Goal: Find contact information: Obtain details needed to contact an individual or organization

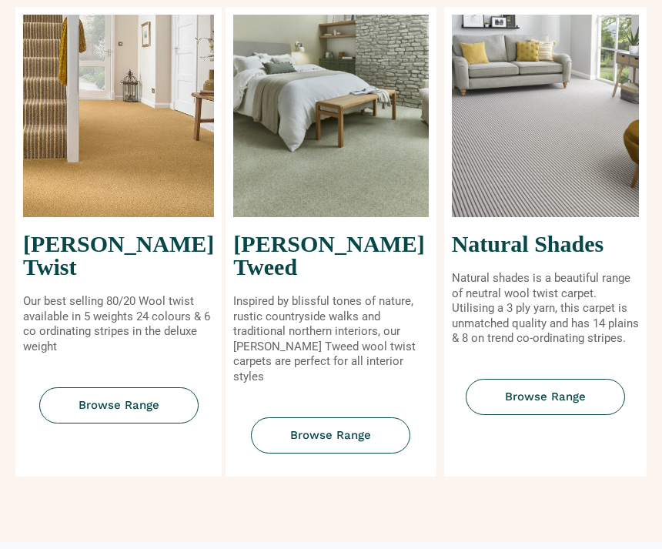
scroll to position [667, 0]
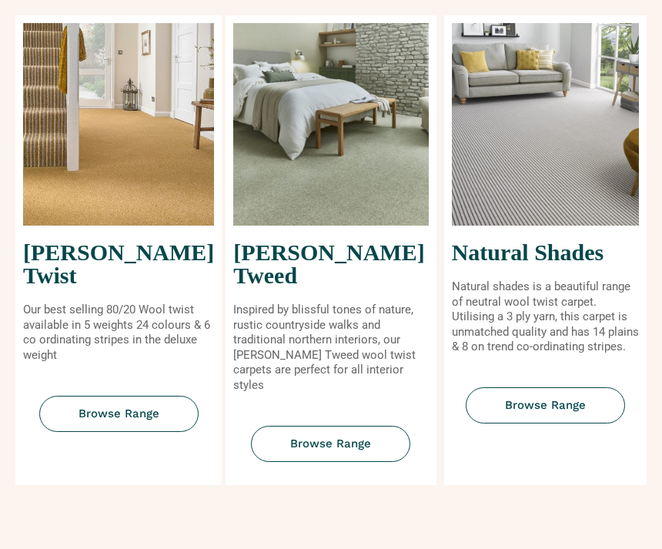
click at [82, 400] on link "Browse Range" at bounding box center [118, 414] width 159 height 36
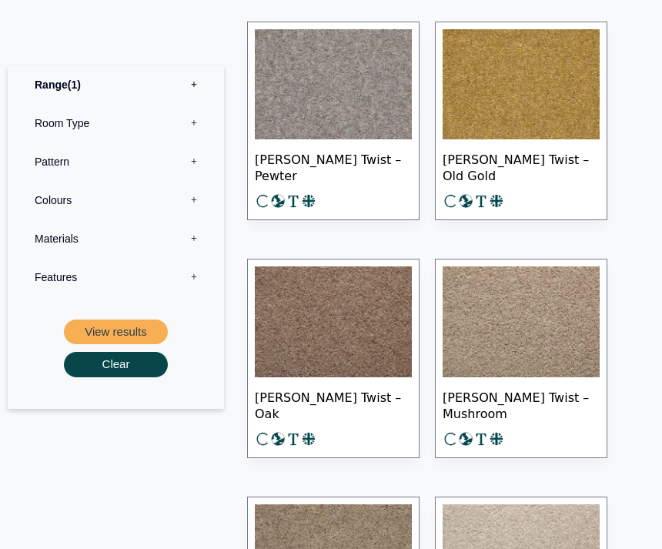
scroll to position [1866, 0]
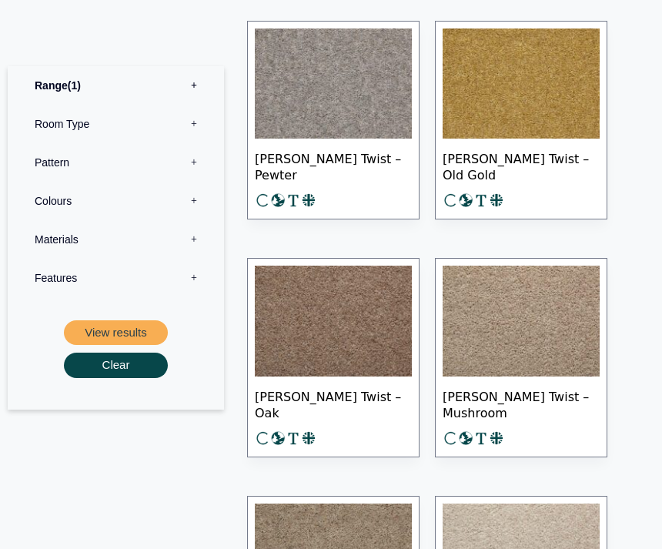
click at [599, 350] on img at bounding box center [521, 321] width 157 height 111
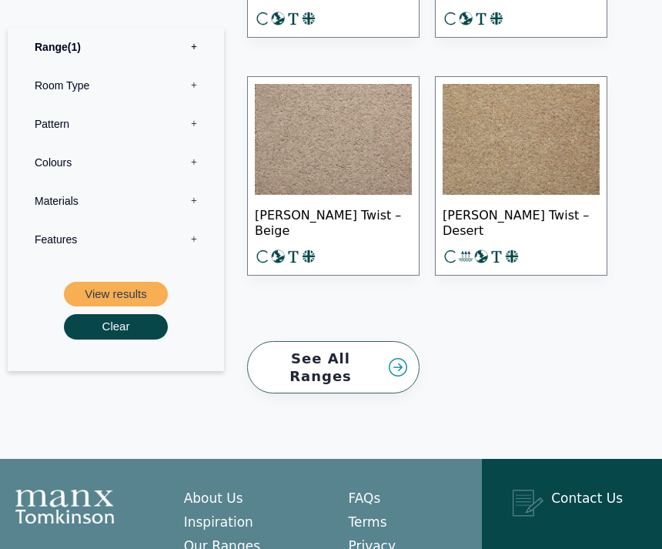
scroll to position [3444, 0]
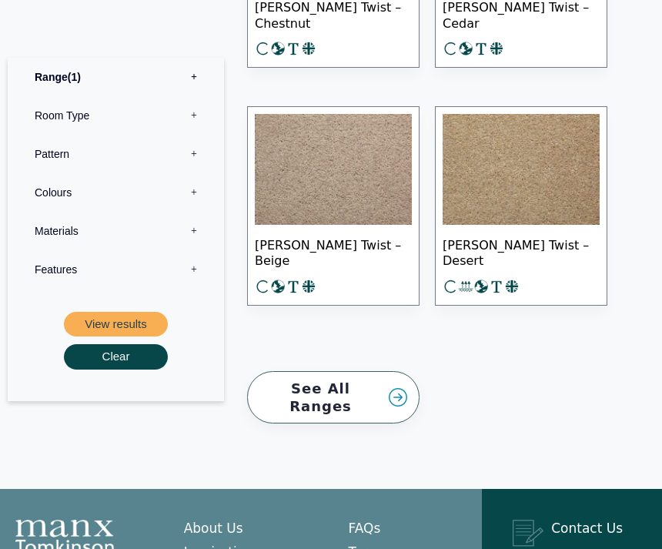
click at [352, 218] on img at bounding box center [333, 170] width 157 height 111
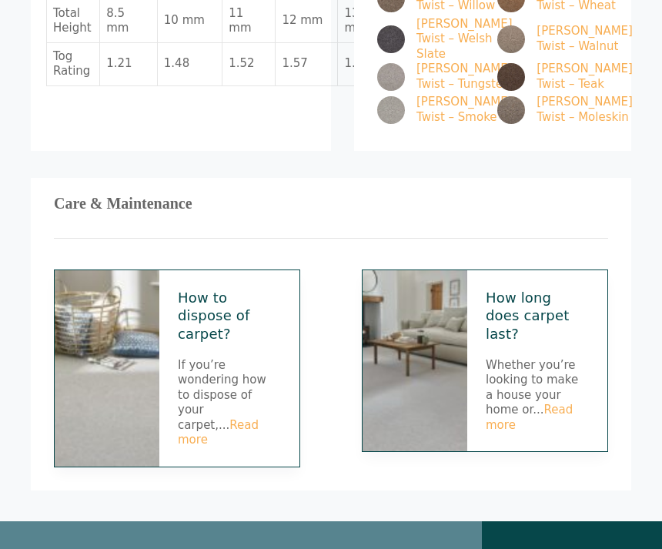
scroll to position [1164, 0]
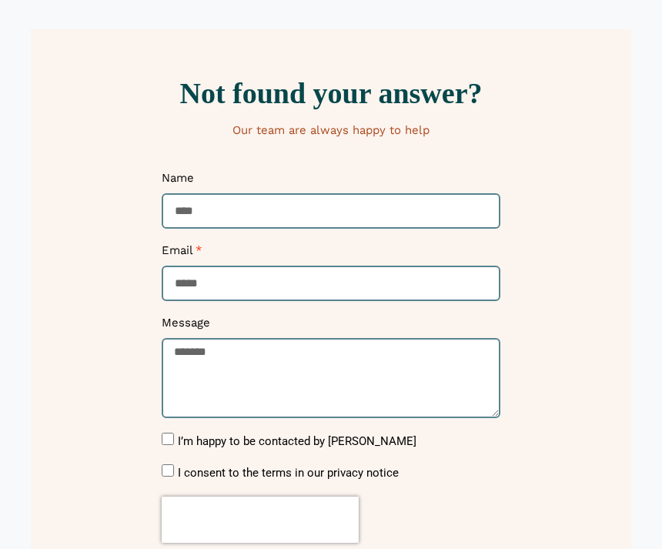
scroll to position [178, 0]
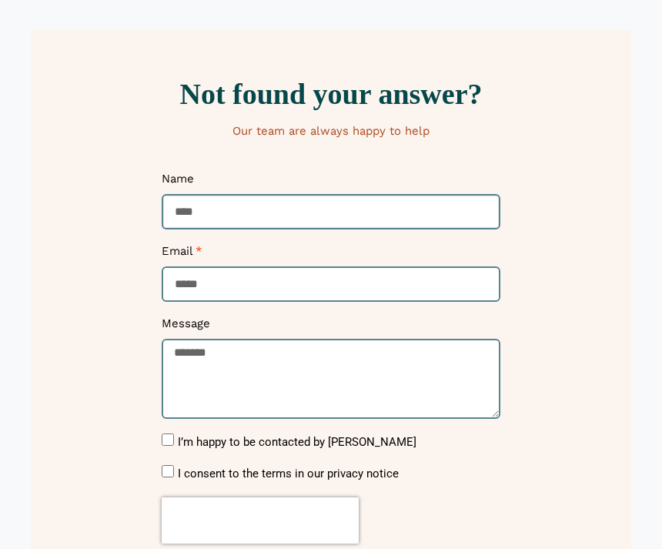
click at [226, 211] on input "Name" at bounding box center [331, 212] width 339 height 36
type input "**********"
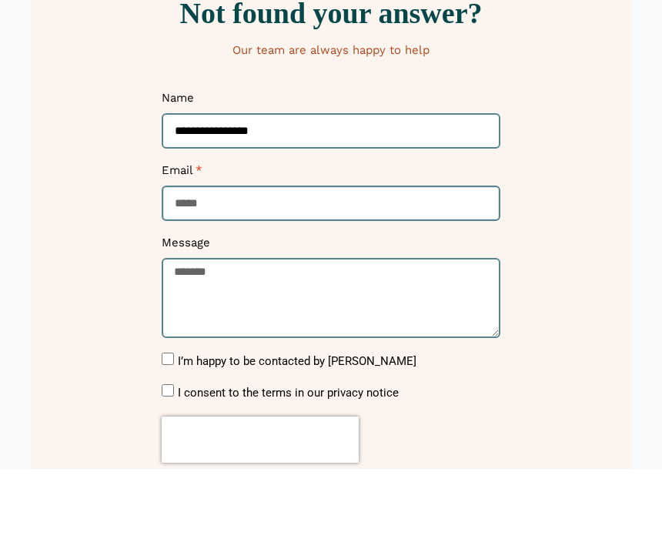
type input "**********"
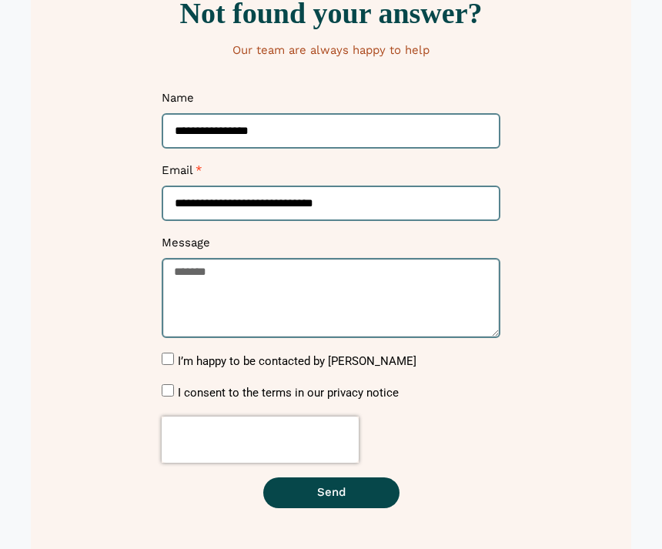
click at [229, 277] on textarea "Message" at bounding box center [331, 299] width 339 height 80
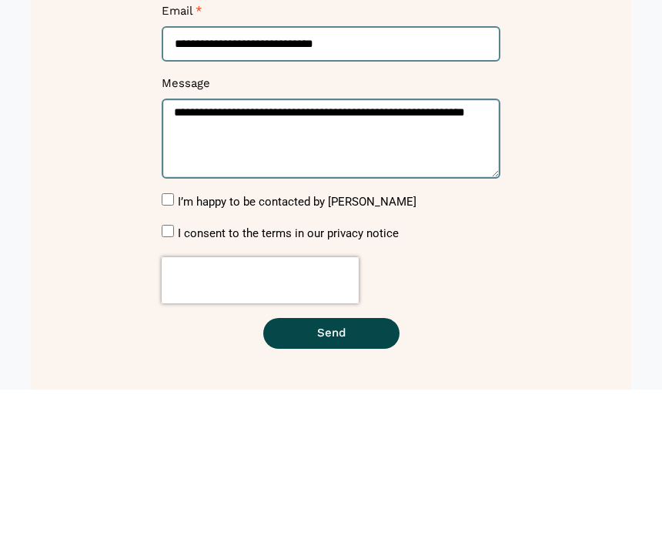
click at [217, 259] on textarea "**********" at bounding box center [331, 299] width 339 height 80
click at [313, 259] on textarea "**********" at bounding box center [331, 299] width 339 height 80
click at [299, 259] on textarea "**********" at bounding box center [331, 299] width 339 height 80
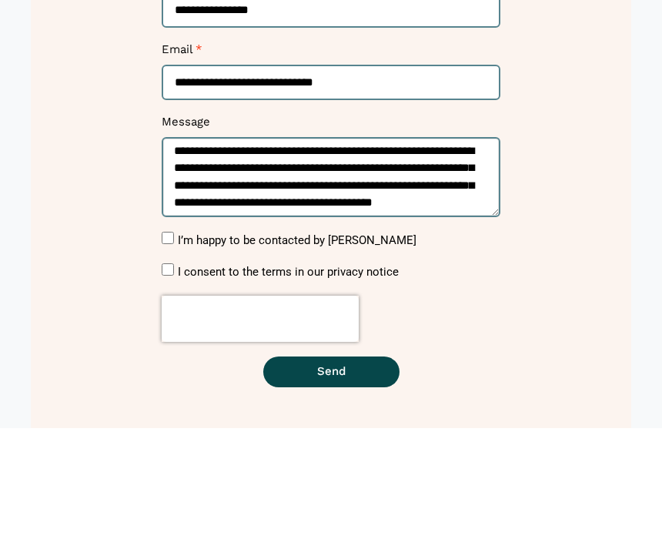
scroll to position [11, 0]
click at [313, 259] on textarea "**********" at bounding box center [331, 299] width 339 height 80
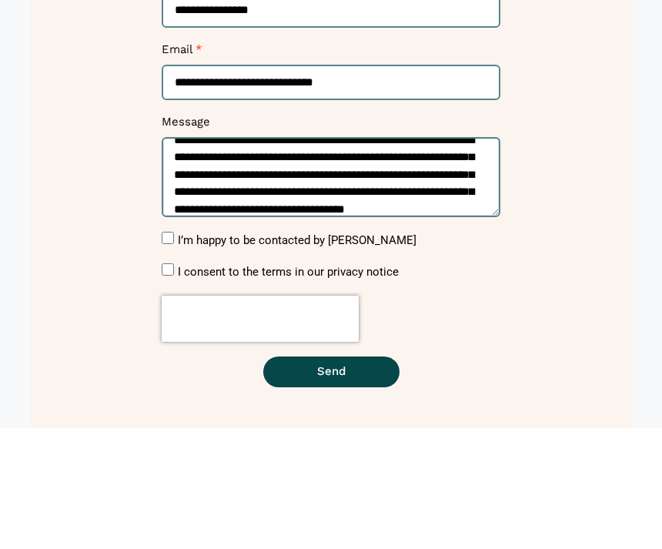
scroll to position [28, 0]
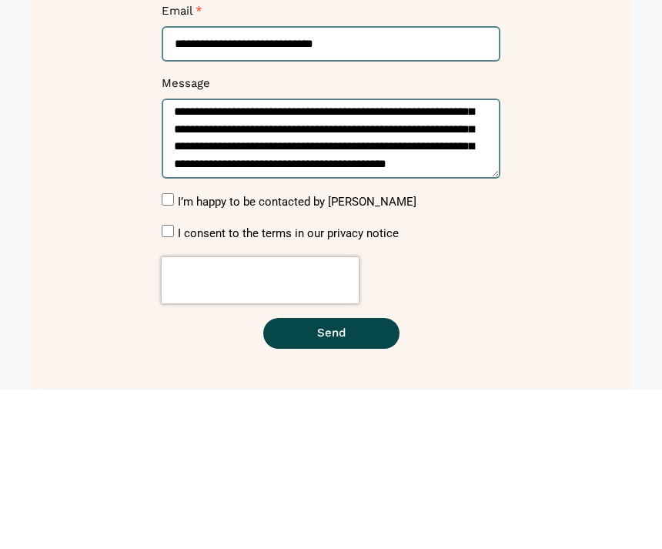
click at [178, 355] on label "I’m happy to be contacted by Manx Tomkinson" at bounding box center [297, 362] width 239 height 14
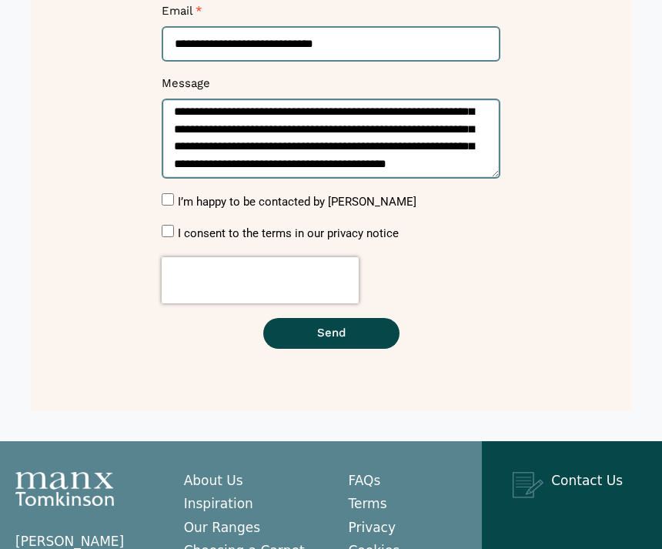
click at [280, 172] on textarea "**********" at bounding box center [331, 139] width 339 height 80
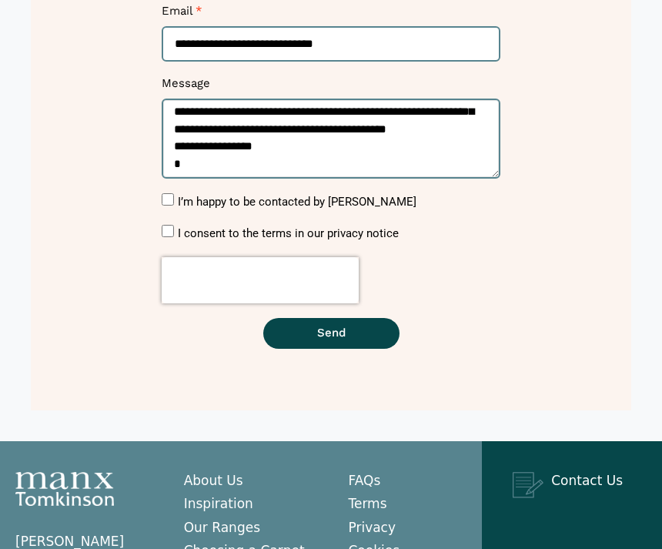
scroll to position [62, 0]
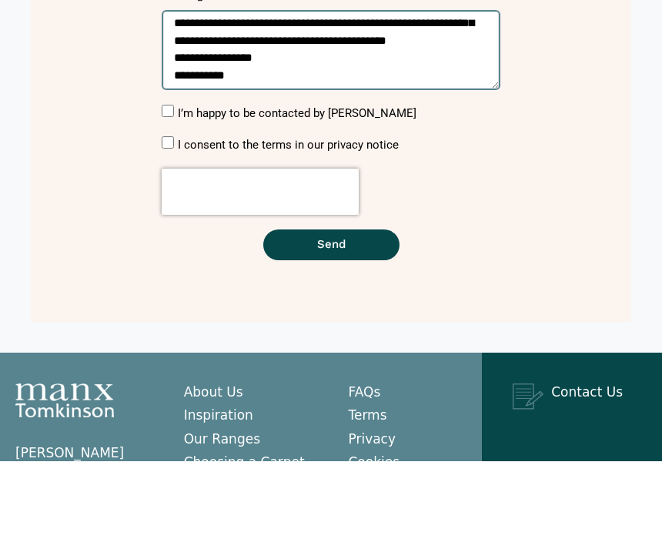
type textarea "**********"
click at [199, 226] on label "I consent to the terms in our privacy notice" at bounding box center [288, 233] width 221 height 14
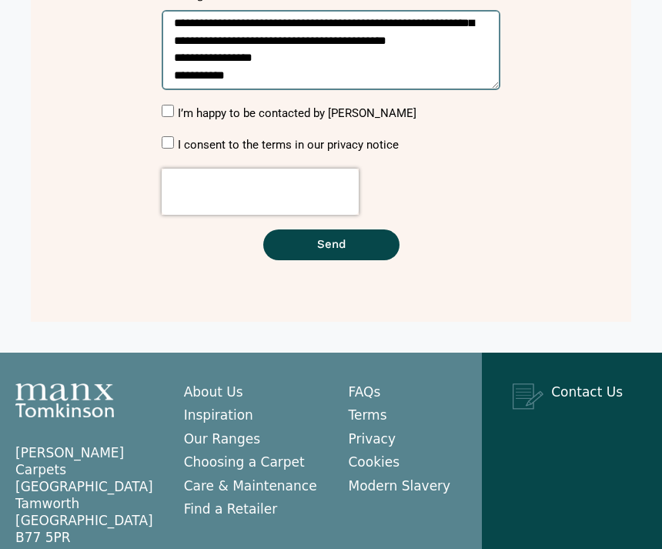
click at [178, 141] on label "I consent to the terms in our privacy notice" at bounding box center [288, 146] width 221 height 14
click at [360, 239] on button "Send" at bounding box center [331, 245] width 136 height 31
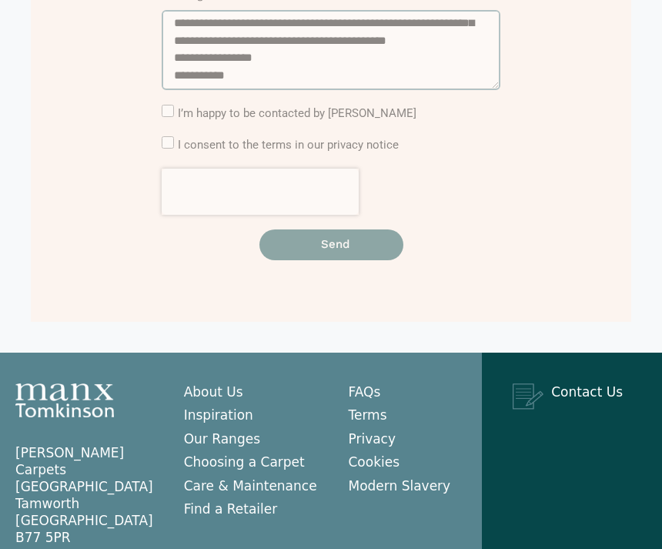
scroll to position [483, 0]
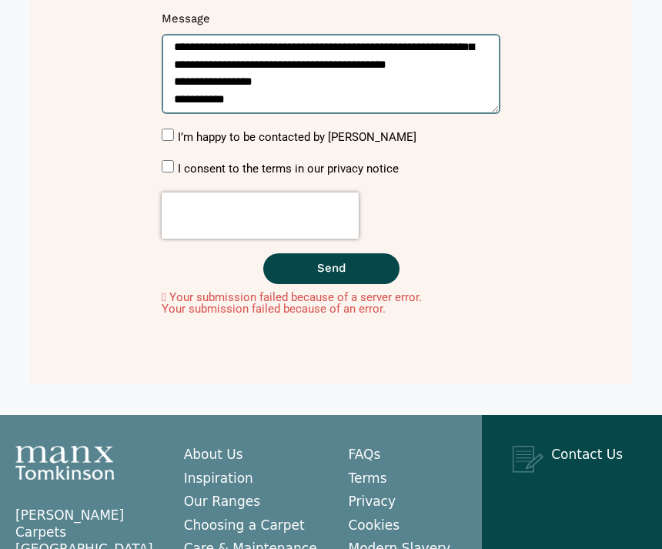
click at [336, 264] on span "Send" at bounding box center [331, 269] width 28 height 12
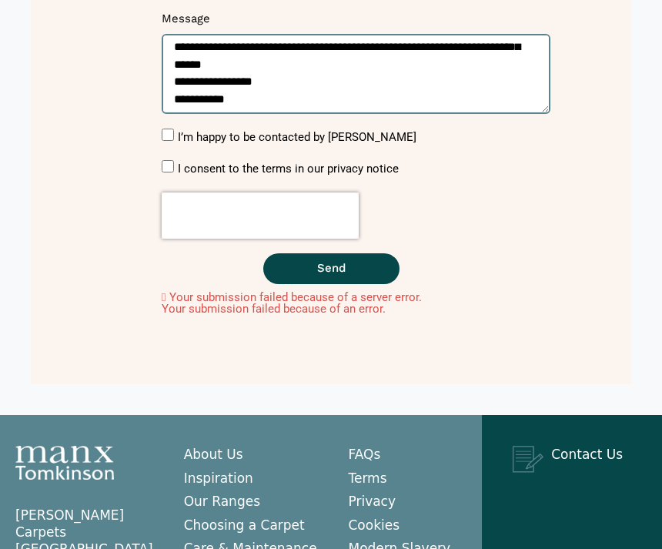
scroll to position [62, 0]
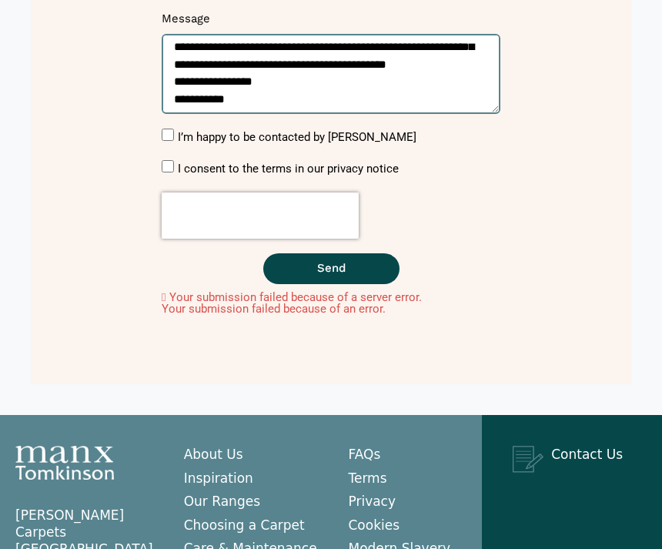
click at [166, 297] on div "Your submission failed because of a server error. Your submission failed becaus…" at bounding box center [331, 304] width 339 height 24
click at [169, 293] on div "Your submission failed because of a server error. Your submission failed becaus…" at bounding box center [331, 304] width 339 height 24
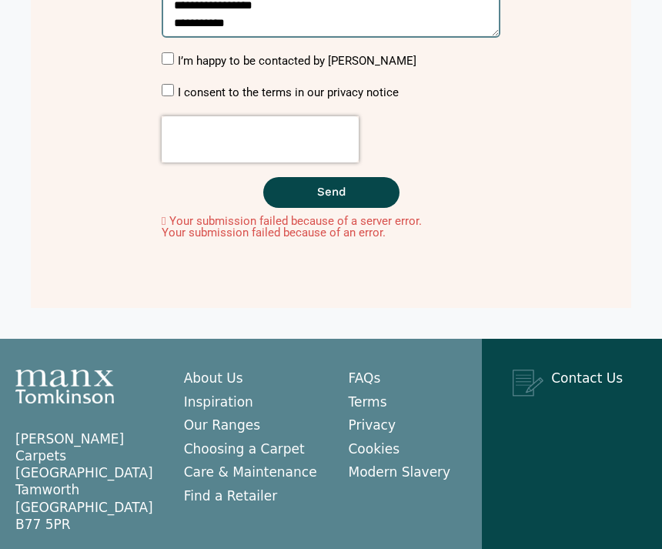
scroll to position [567, 0]
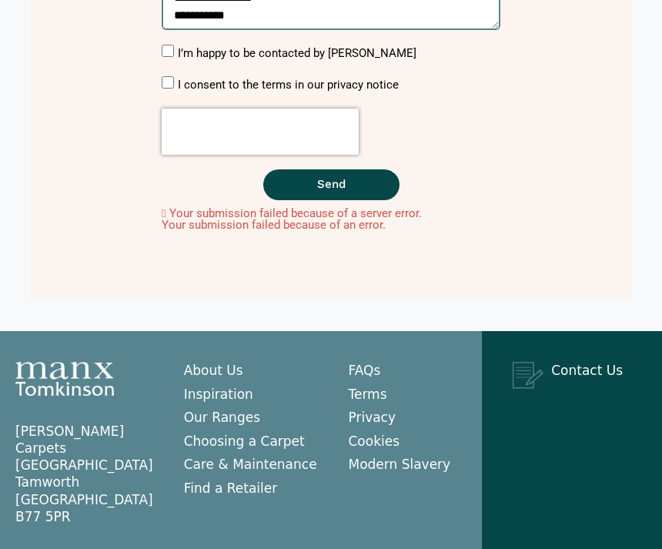
click at [172, 222] on div "Your submission failed because of a server error. Your submission failed becaus…" at bounding box center [331, 220] width 339 height 24
click at [353, 186] on button "Send" at bounding box center [331, 184] width 136 height 31
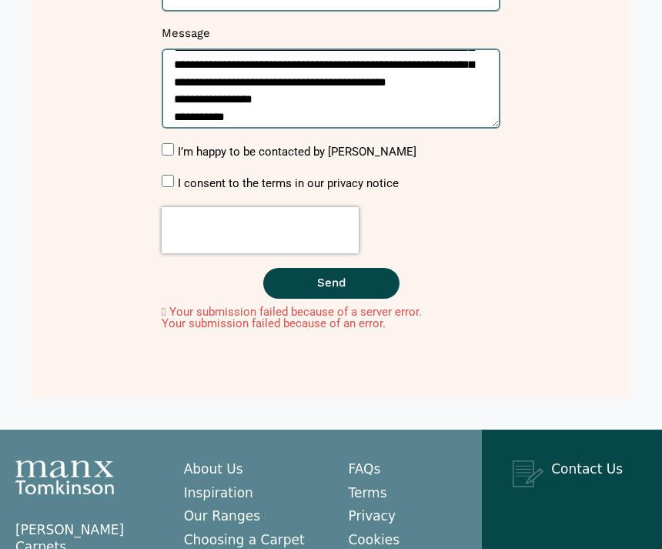
scroll to position [464, 0]
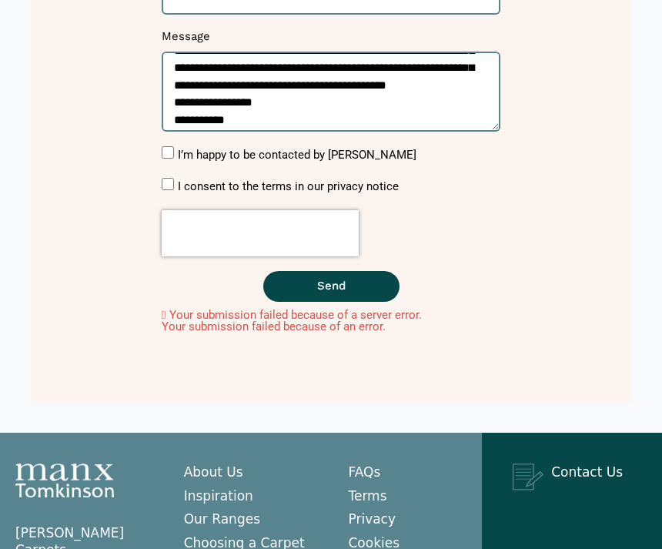
click at [340, 286] on span "Send" at bounding box center [331, 287] width 28 height 12
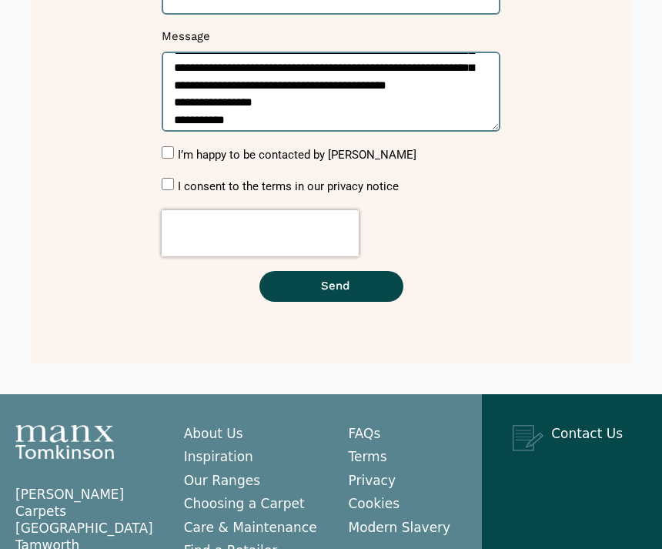
scroll to position [465, 0]
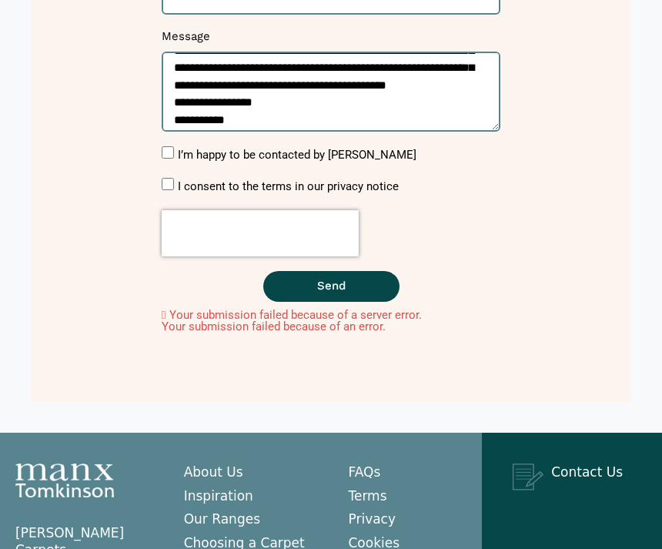
click at [343, 282] on span "Send" at bounding box center [331, 286] width 28 height 12
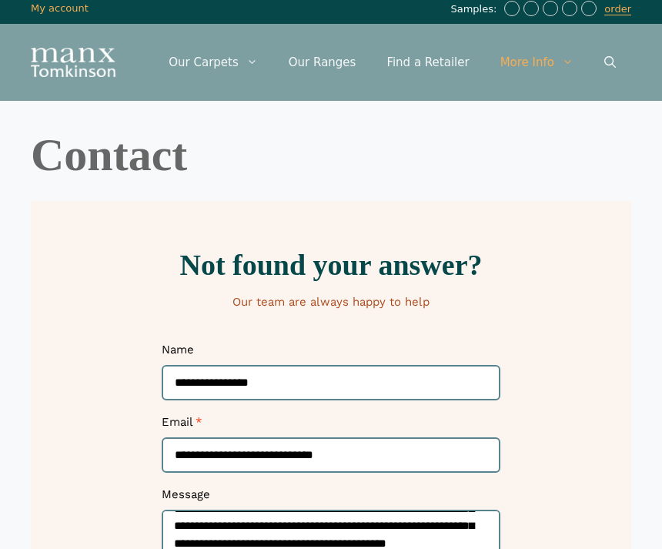
scroll to position [0, 0]
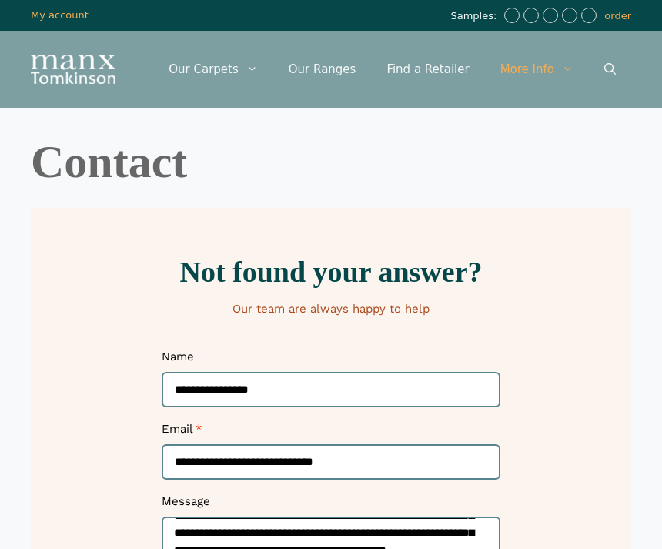
click at [626, 66] on link "Open Search Bar" at bounding box center [610, 69] width 42 height 46
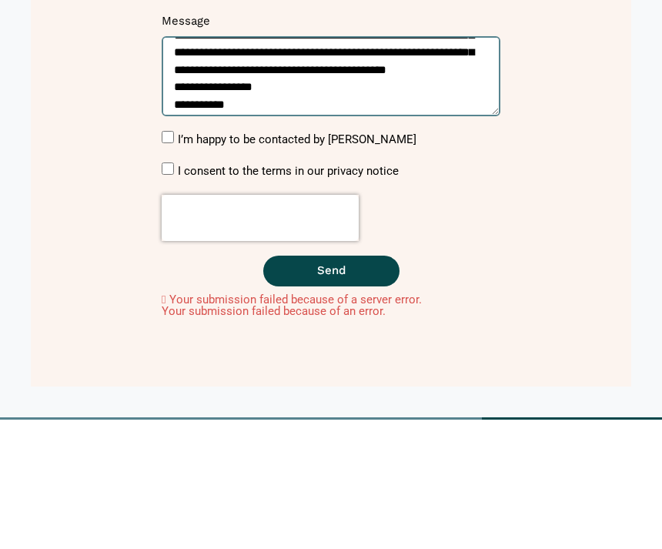
scroll to position [480, 0]
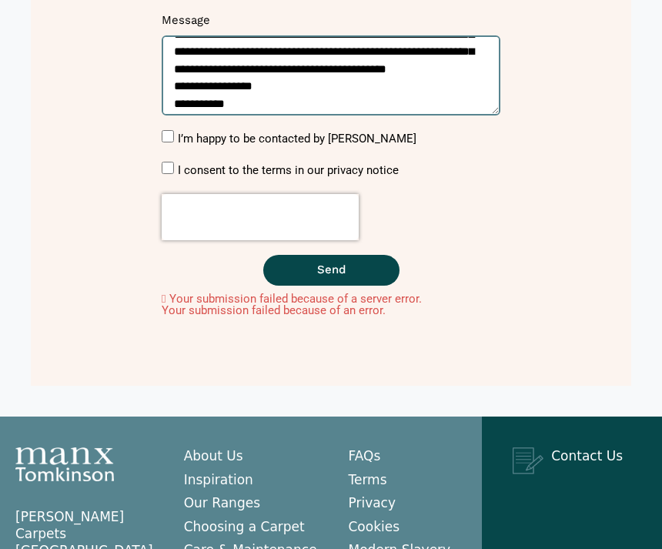
click at [178, 164] on label "I consent to the terms in our privacy notice" at bounding box center [288, 171] width 221 height 14
click at [360, 266] on button "Send" at bounding box center [331, 271] width 136 height 31
click at [345, 273] on span "Send" at bounding box center [331, 271] width 28 height 12
click at [342, 270] on span "Send" at bounding box center [331, 271] width 28 height 12
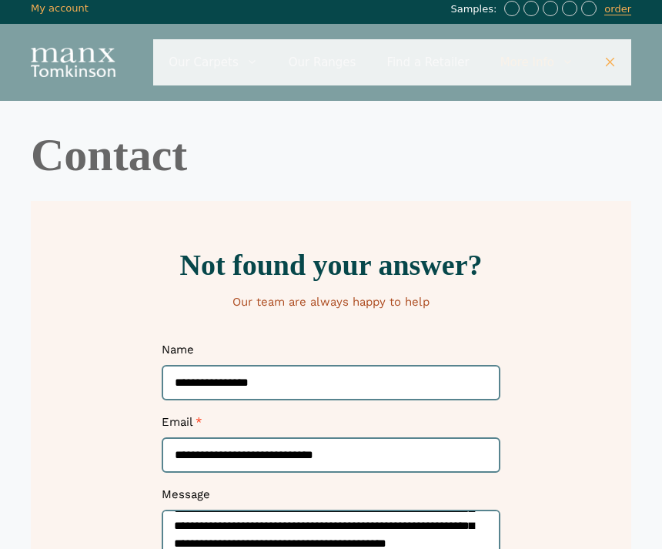
scroll to position [0, 0]
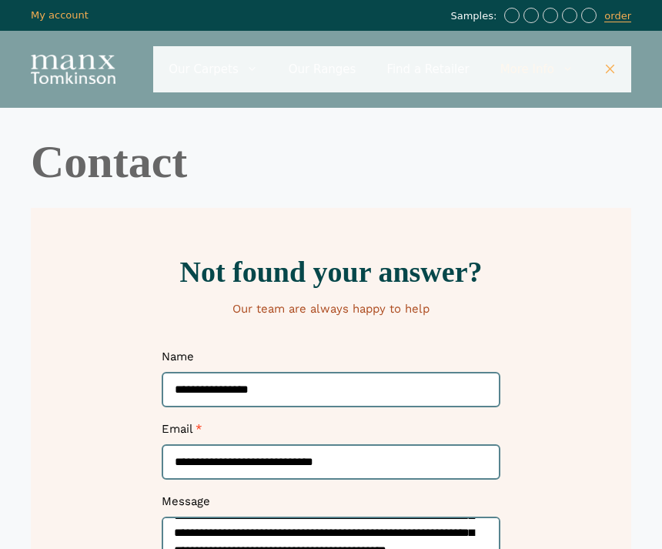
click at [505, 72] on input "Primary" at bounding box center [392, 69] width 478 height 46
type input "**********"
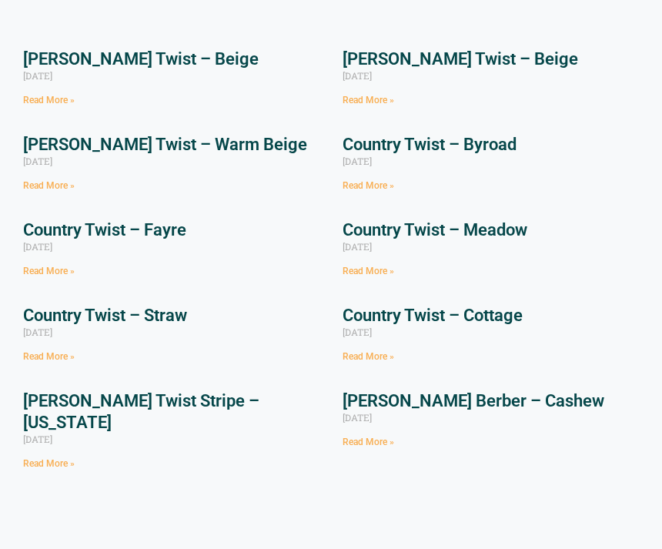
scroll to position [218, 0]
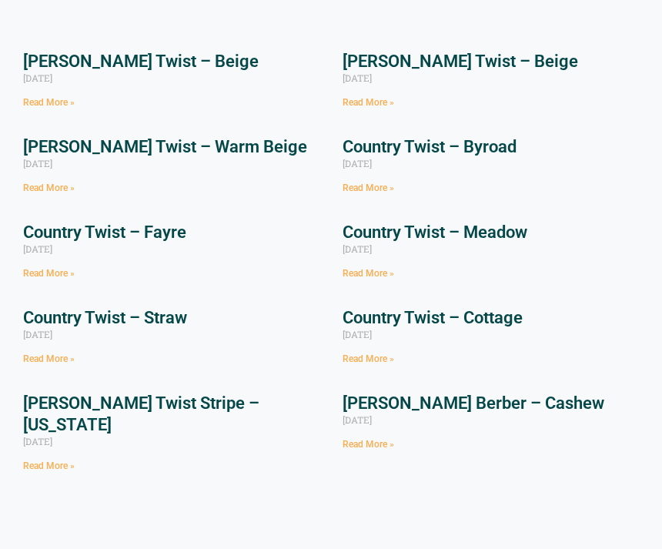
click at [99, 80] on div "August 27, 2021" at bounding box center [171, 79] width 296 height 12
click at [68, 91] on div "Tomkinson Twist – Beige August 27, 2021 Read More »" at bounding box center [171, 81] width 296 height 59
click at [129, 71] on link "Tomkinson Twist – Beige" at bounding box center [141, 61] width 236 height 19
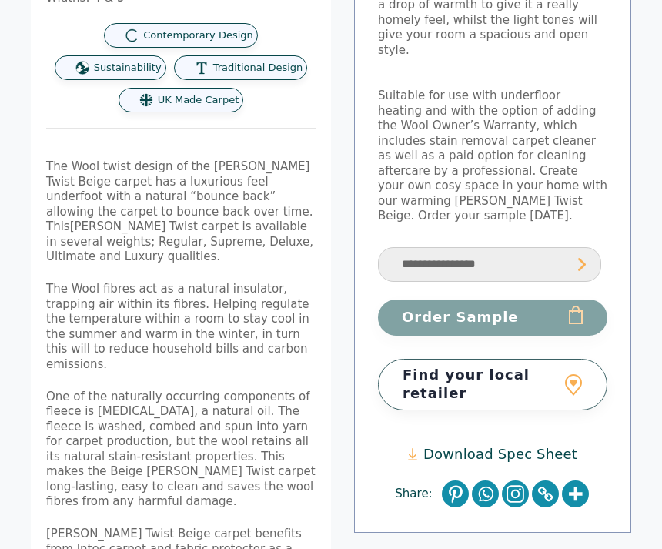
scroll to position [415, 0]
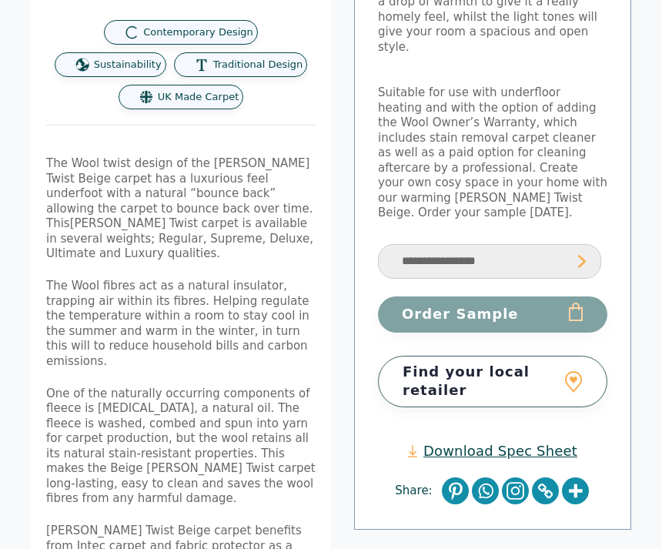
click at [561, 356] on link "Find your local retailer" at bounding box center [492, 382] width 229 height 52
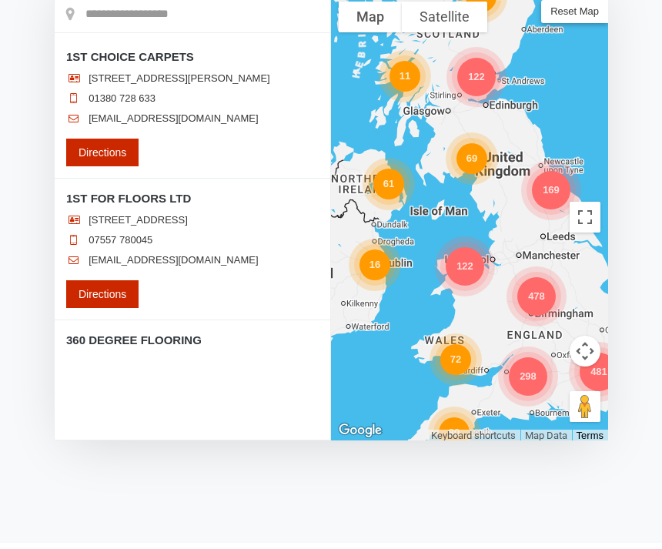
scroll to position [240, 0]
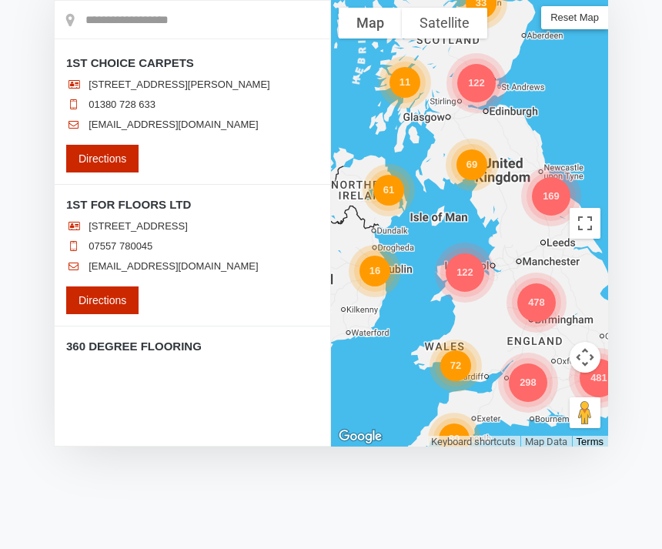
click at [543, 383] on div "298" at bounding box center [528, 383] width 39 height 39
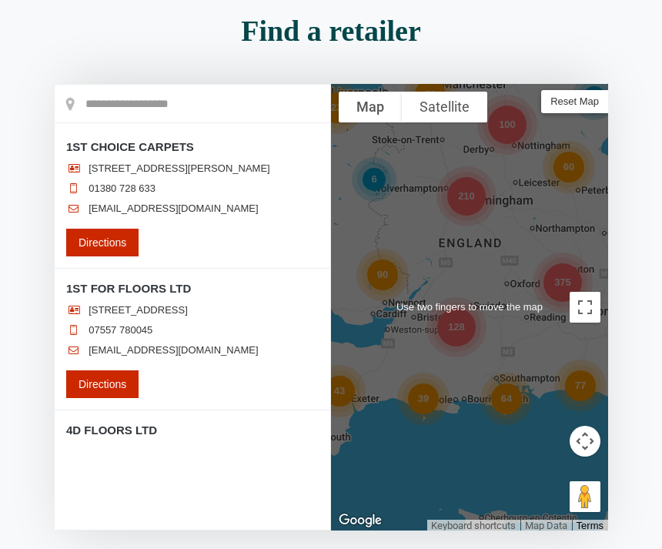
scroll to position [157, 0]
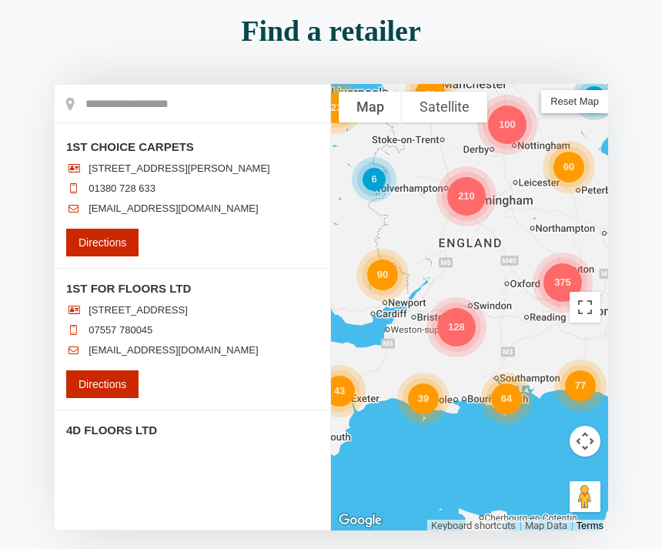
click at [461, 328] on div "128" at bounding box center [456, 327] width 39 height 39
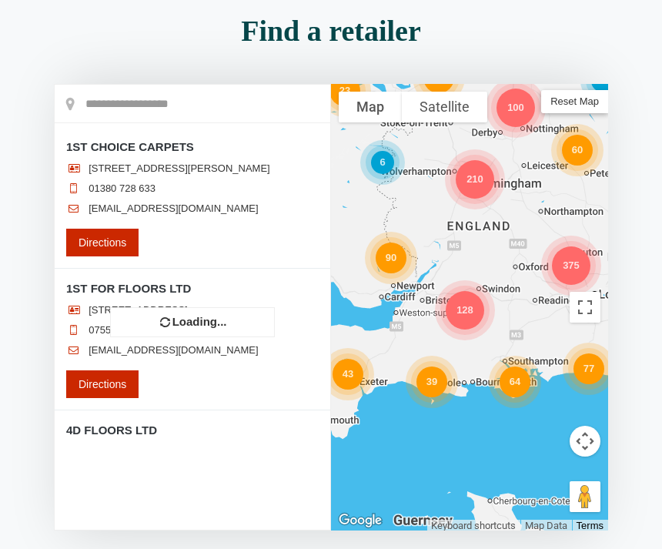
click at [655, 219] on div "Find a retailer Loading..." at bounding box center [331, 291] width 662 height 567
